Goal: Task Accomplishment & Management: Manage account settings

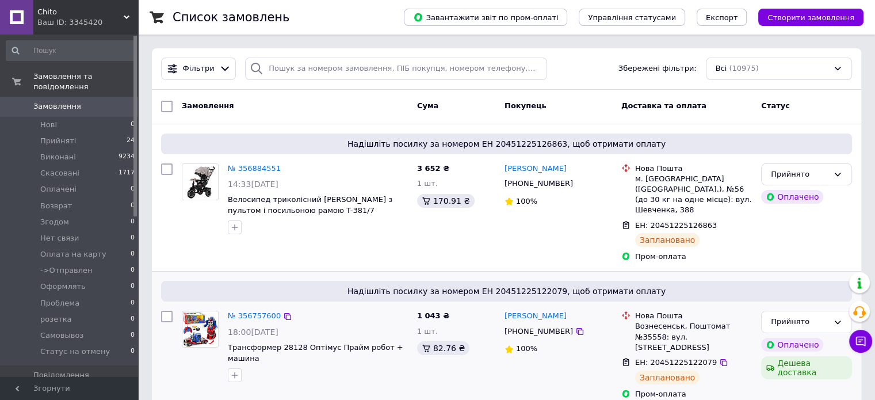
click at [202, 320] on img at bounding box center [200, 329] width 36 height 36
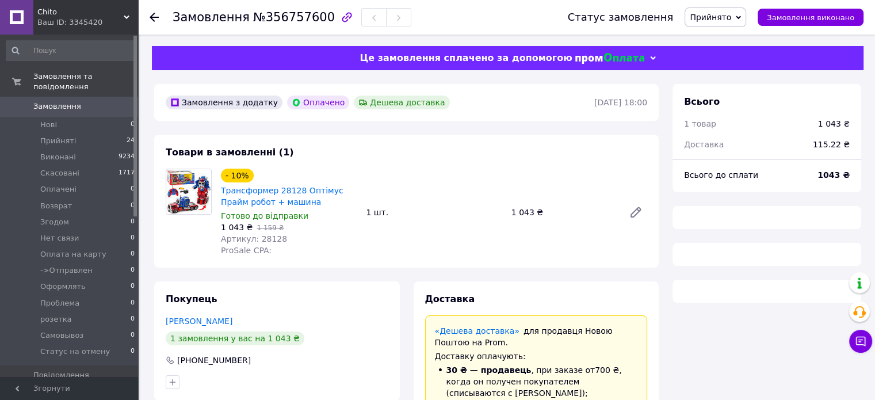
click at [155, 18] on icon at bounding box center [154, 17] width 9 height 9
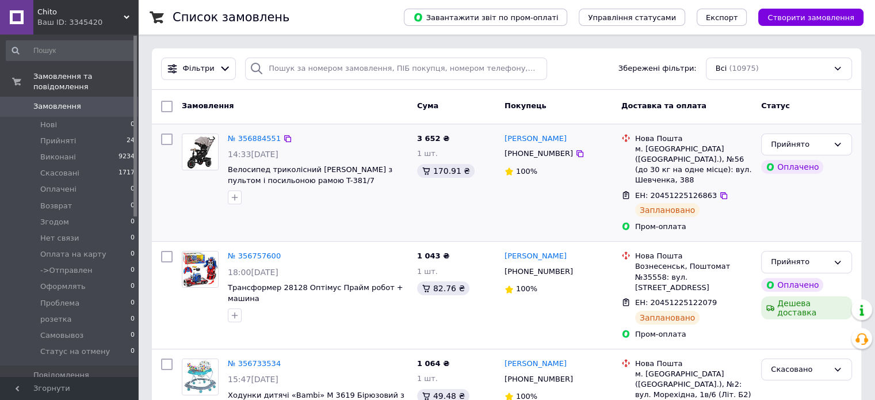
click at [168, 237] on div at bounding box center [166, 183] width 21 height 108
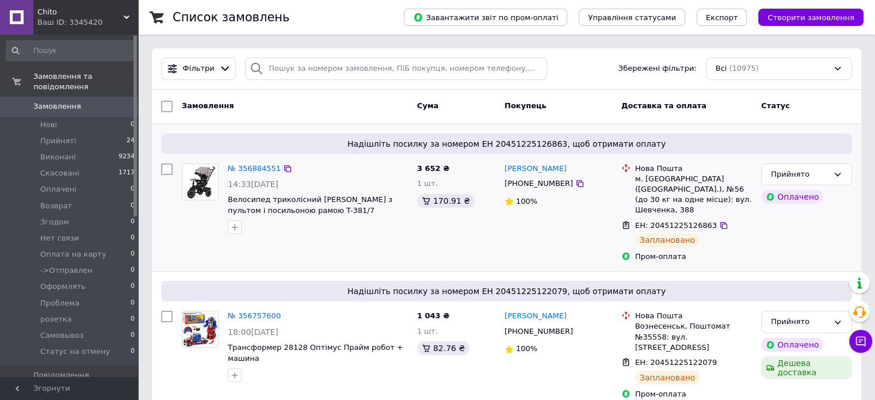
click at [166, 171] on input "checkbox" at bounding box center [167, 169] width 12 height 12
checkbox input "true"
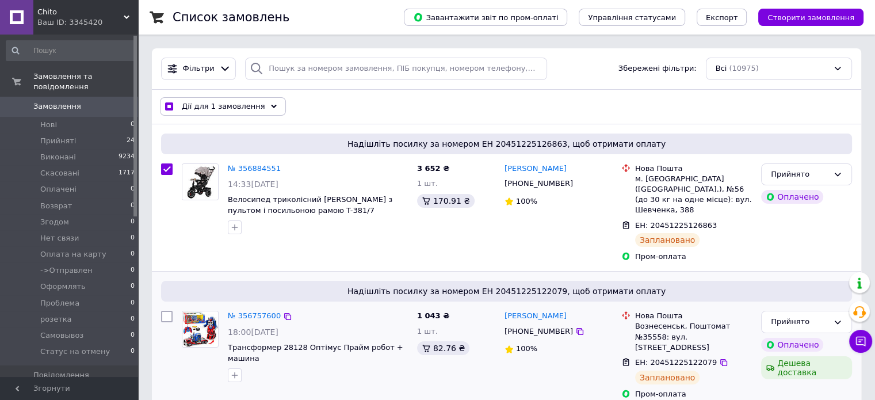
click at [167, 311] on input "checkbox" at bounding box center [167, 317] width 12 height 12
checkbox input "true"
drag, startPoint x: 225, startPoint y: 335, endPoint x: 299, endPoint y: 335, distance: 73.6
click at [299, 335] on div "№ 356757600 18:00, 11.08.2025 Трансформер 28128 Оптімус Прайм робот + машина" at bounding box center [317, 346] width 189 height 81
drag, startPoint x: 305, startPoint y: 323, endPoint x: 274, endPoint y: 330, distance: 31.9
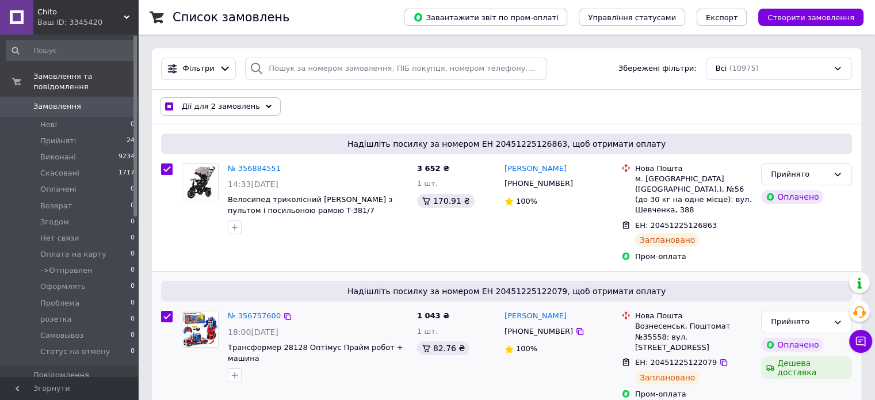
click at [305, 326] on div "18:00[DATE]" at bounding box center [318, 332] width 180 height 12
drag, startPoint x: 227, startPoint y: 334, endPoint x: 350, endPoint y: 338, distance: 123.1
click at [350, 338] on div "№ 356757600 18:00, 11.08.2025 Трансформер 28128 Оптімус Прайм робот + машина" at bounding box center [317, 346] width 189 height 81
copy span "Трансформер 28128 Оптімус Прайм"
click at [719, 358] on icon at bounding box center [723, 362] width 9 height 9
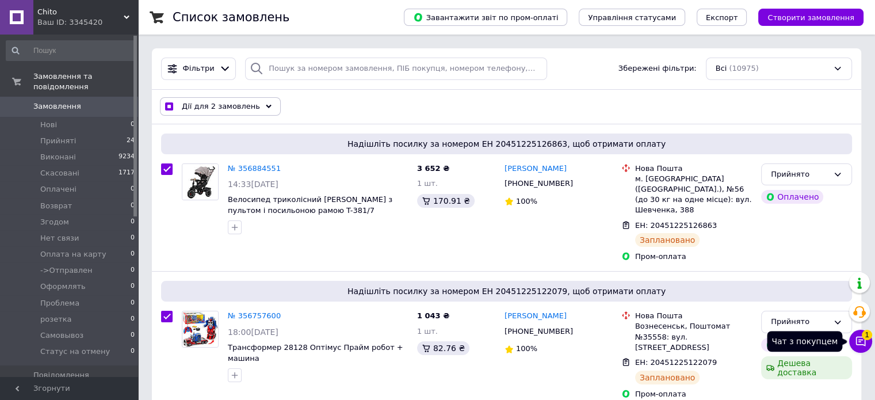
click at [859, 336] on icon at bounding box center [861, 341] width 12 height 12
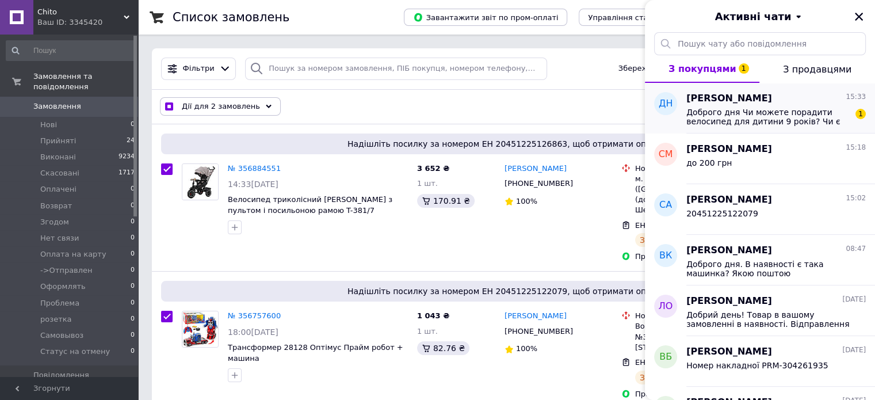
click at [690, 111] on span "Доброго дня Чи можете порадити велосипед для дитини 9 років? Чи є гарні варіант…" at bounding box center [767, 117] width 163 height 18
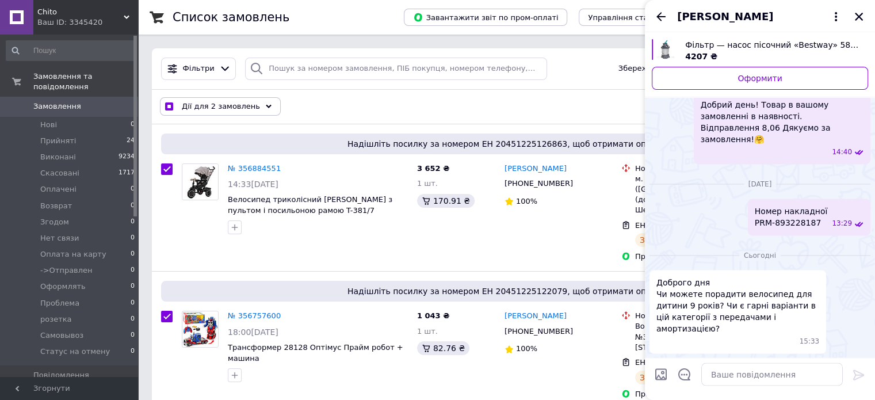
scroll to position [1924, 0]
click at [831, 20] on icon at bounding box center [836, 17] width 14 height 14
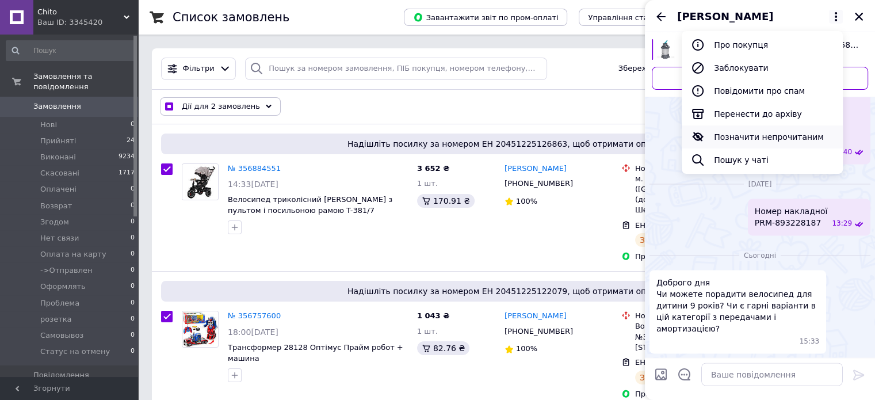
click at [765, 135] on button "Позначити непрочитаним" at bounding box center [762, 136] width 161 height 23
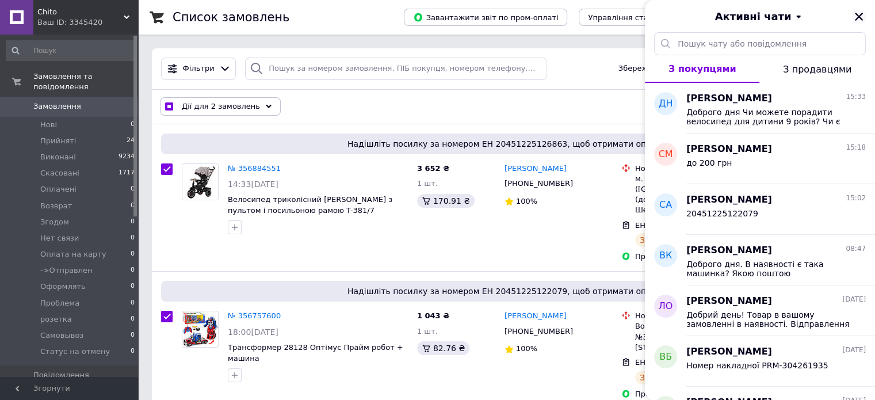
click at [856, 19] on icon "Закрити" at bounding box center [859, 17] width 8 height 8
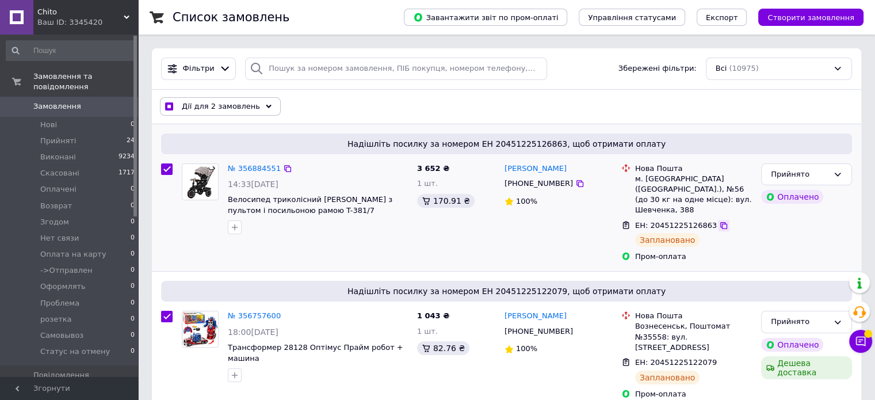
click at [719, 221] on icon at bounding box center [723, 225] width 9 height 9
checkbox input "true"
click at [166, 174] on input "checkbox" at bounding box center [167, 169] width 12 height 12
checkbox input "false"
checkbox input "true"
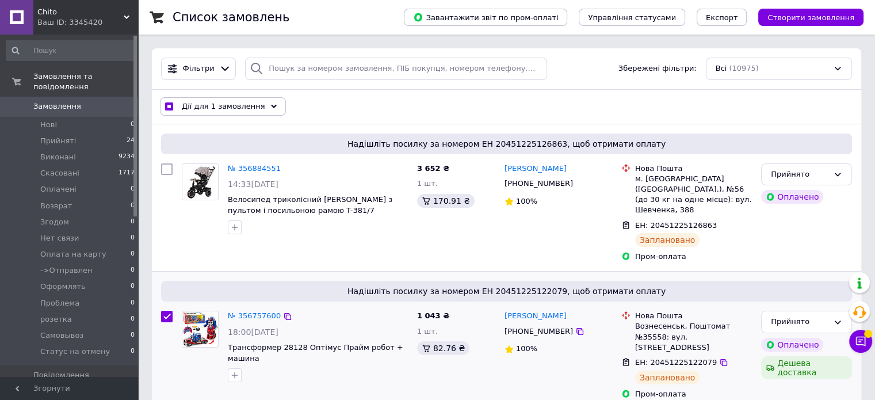
click at [165, 311] on input "checkbox" at bounding box center [167, 317] width 12 height 12
checkbox input "false"
